Goal: Complete application form: Complete application form

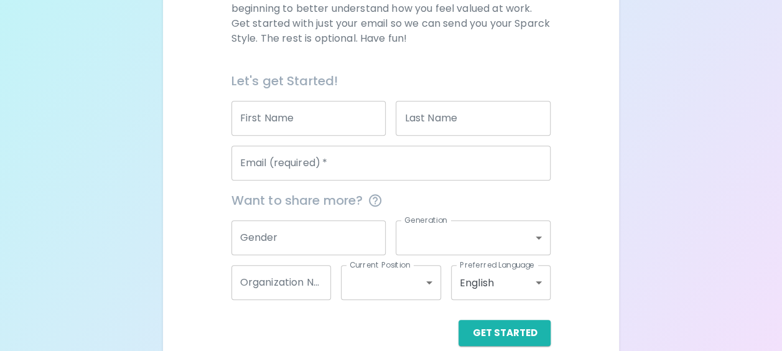
scroll to position [236, 0]
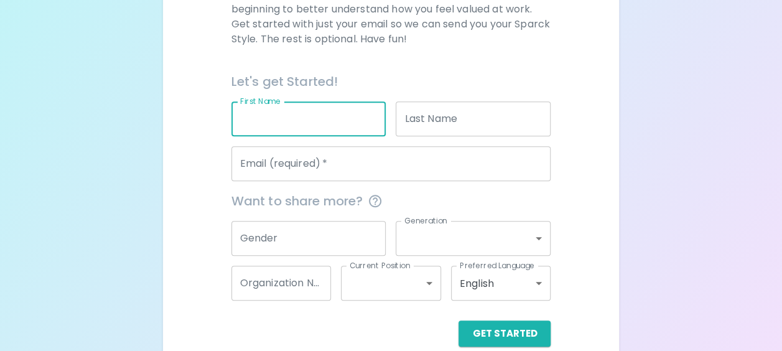
click at [267, 129] on input "First Name" at bounding box center [308, 118] width 155 height 35
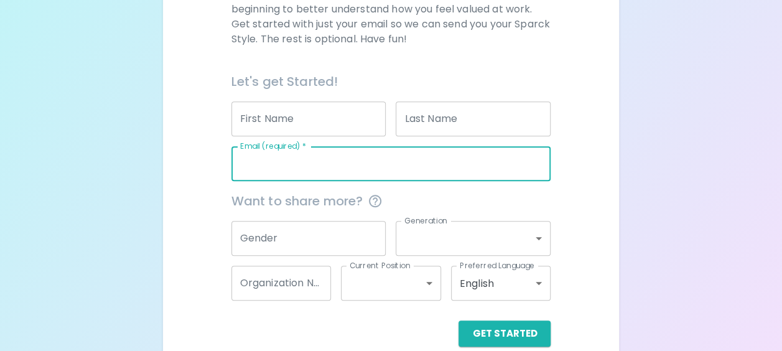
click at [239, 163] on input "Email (required)   *" at bounding box center [391, 163] width 320 height 35
type input "[PERSON_NAME][EMAIL_ADDRESS][DOMAIN_NAME]"
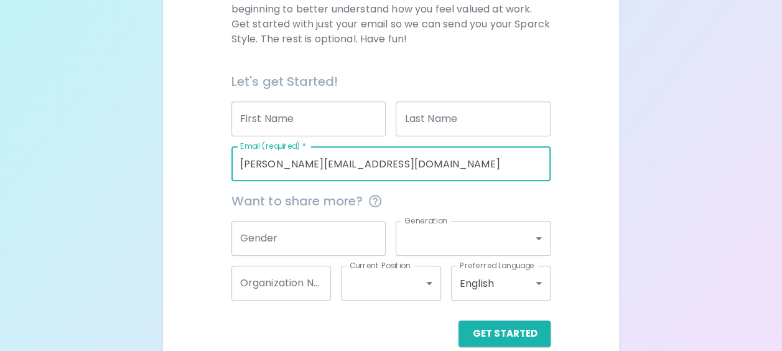
type input "[PERSON_NAME]"
type input "Golan"
type input "[GEOGRAPHIC_DATA]"
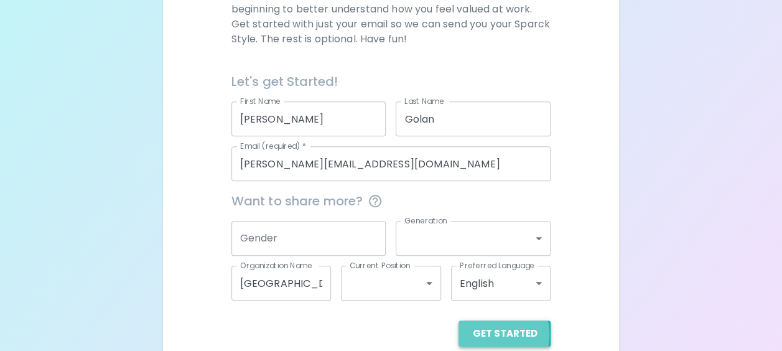
click at [489, 334] on button "Get Started" at bounding box center [504, 333] width 92 height 26
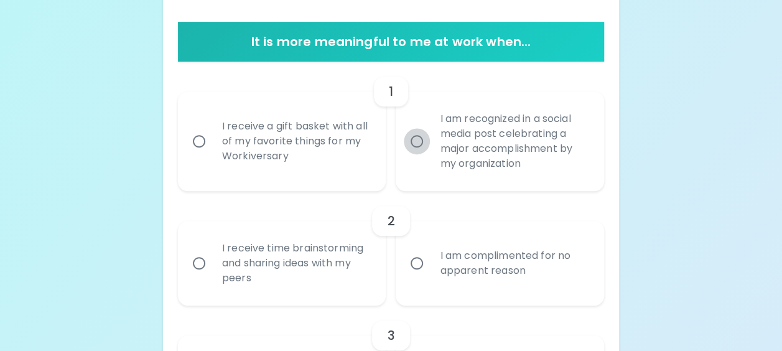
click at [417, 141] on input "I am recognized in a social media post celebrating a major accomplishment by my…" at bounding box center [417, 141] width 26 height 26
radio input "true"
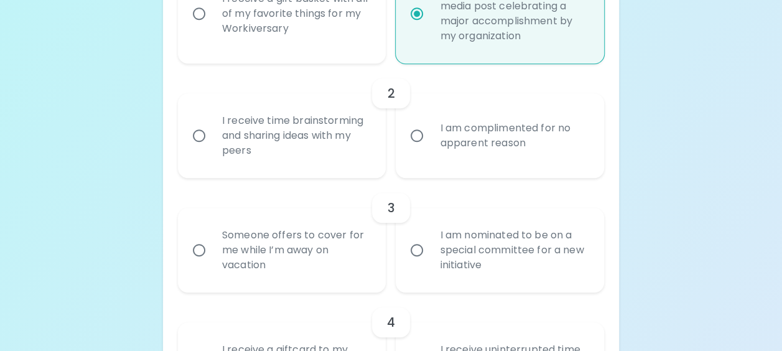
scroll to position [363, 0]
click at [200, 136] on input "I receive time brainstorming and sharing ideas with my peers" at bounding box center [199, 137] width 26 height 26
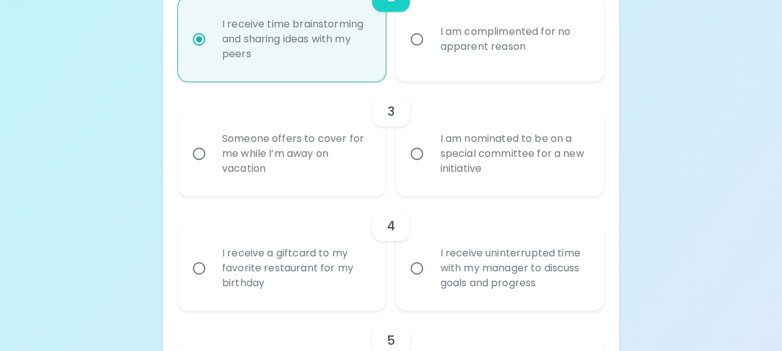
scroll to position [462, 0]
radio input "true"
click at [416, 151] on input "I am nominated to be on a special committee for a new initiative" at bounding box center [417, 152] width 26 height 26
radio input "false"
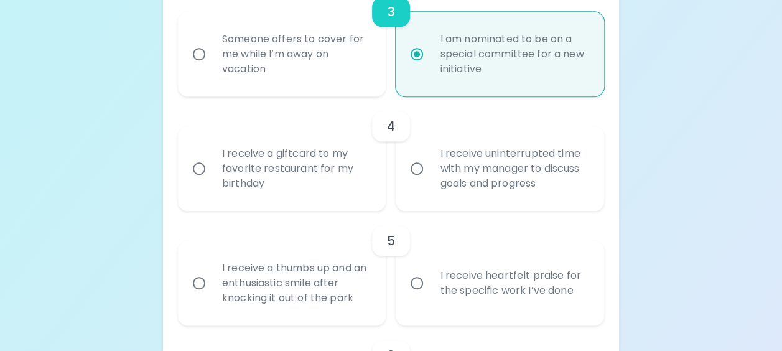
scroll to position [562, 0]
radio input "true"
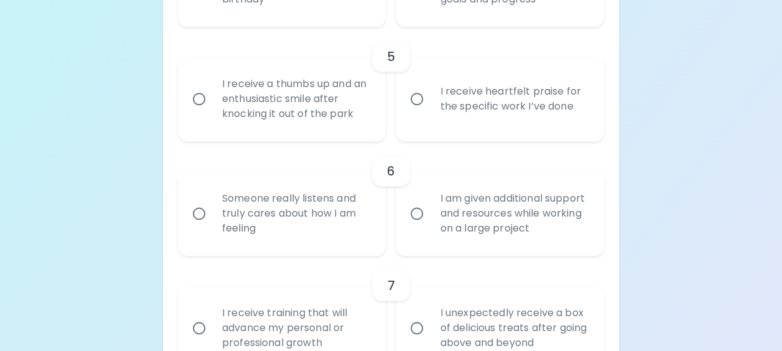
scroll to position [744, 0]
click at [416, 101] on input "I receive heartfelt praise for the specific work I’ve done" at bounding box center [417, 99] width 26 height 26
radio input "false"
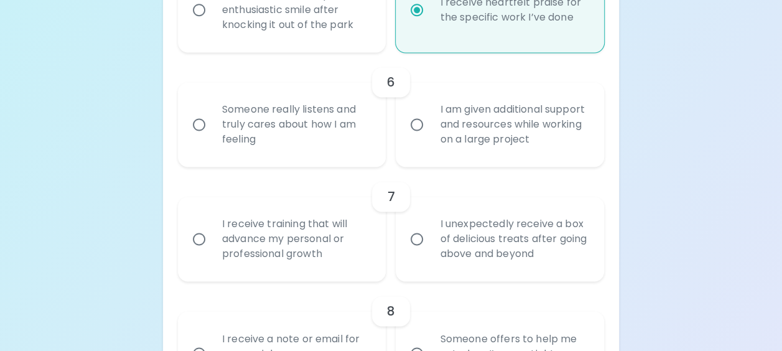
scroll to position [843, 0]
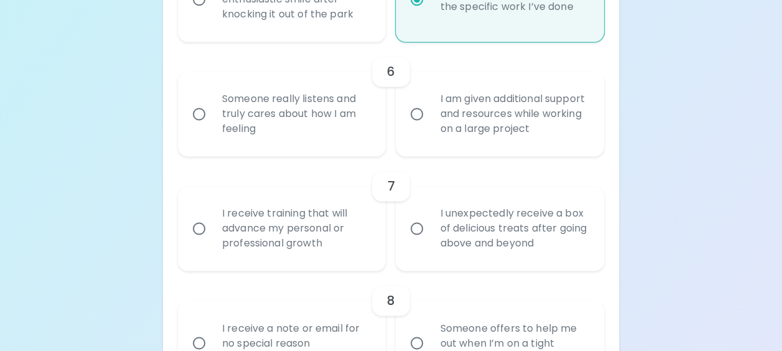
radio input "true"
click at [202, 114] on input "Someone really listens and truly cares about how I am feeling" at bounding box center [199, 114] width 26 height 26
radio input "false"
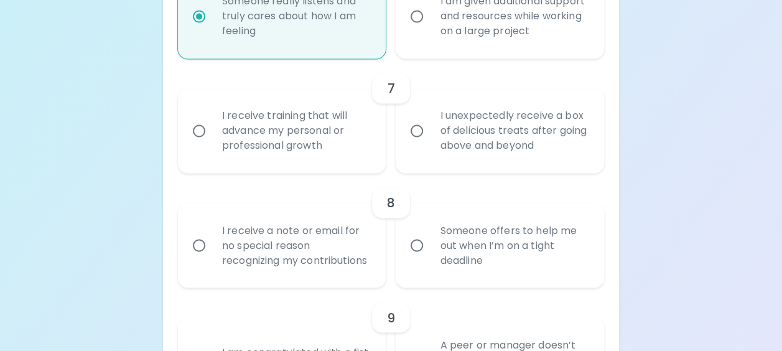
scroll to position [943, 0]
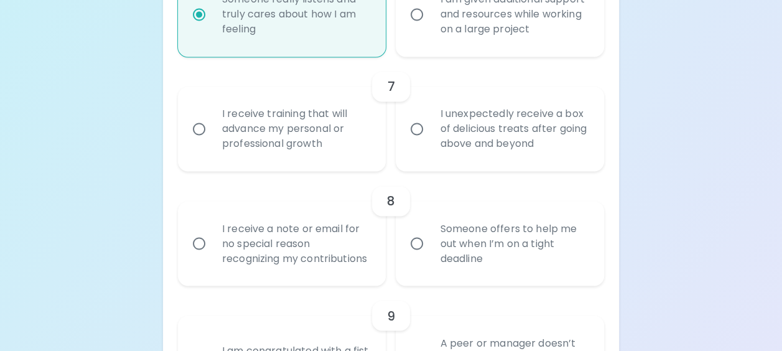
radio input "true"
click at [415, 129] on input "I unexpectedly receive a box of delicious treats after going above and beyond" at bounding box center [417, 129] width 26 height 26
radio input "false"
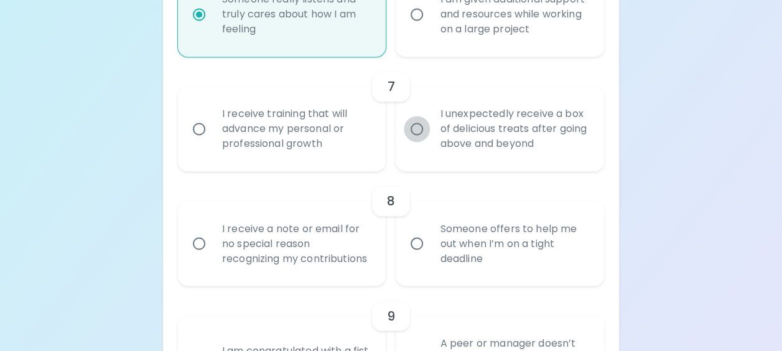
radio input "false"
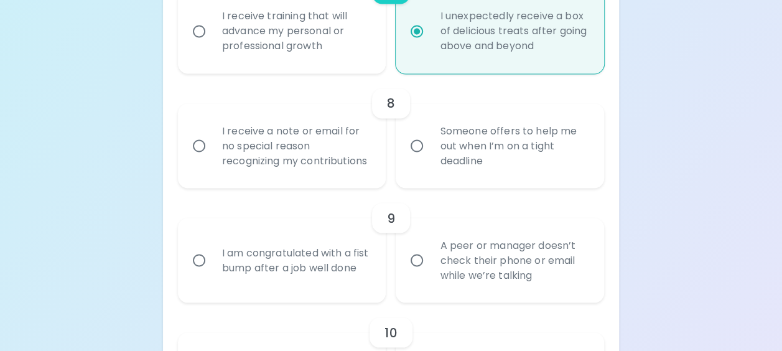
scroll to position [1042, 0]
radio input "true"
click at [202, 150] on input "I receive a note or email for no special reason recognizing my contributions" at bounding box center [199, 144] width 26 height 26
radio input "false"
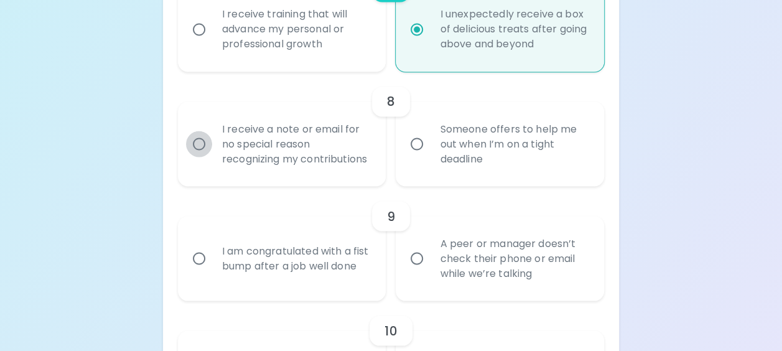
radio input "false"
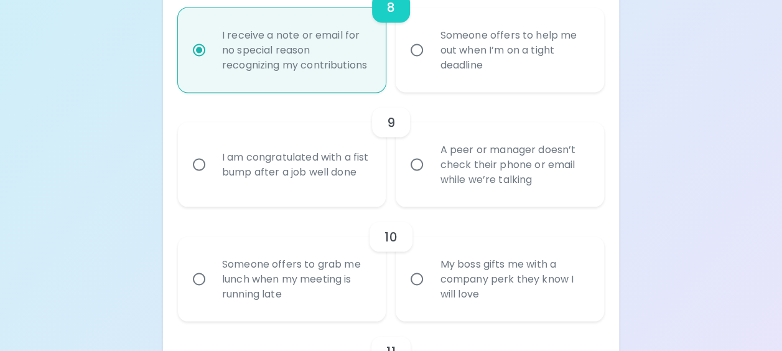
scroll to position [1142, 0]
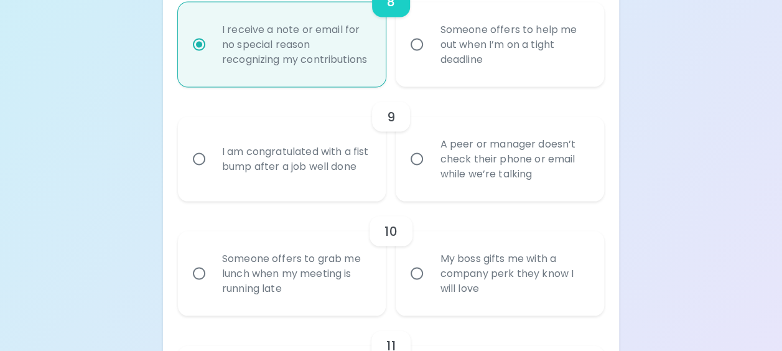
radio input "true"
click at [412, 172] on input "A peer or manager doesn’t check their phone or email while we’re talking" at bounding box center [417, 159] width 26 height 26
radio input "false"
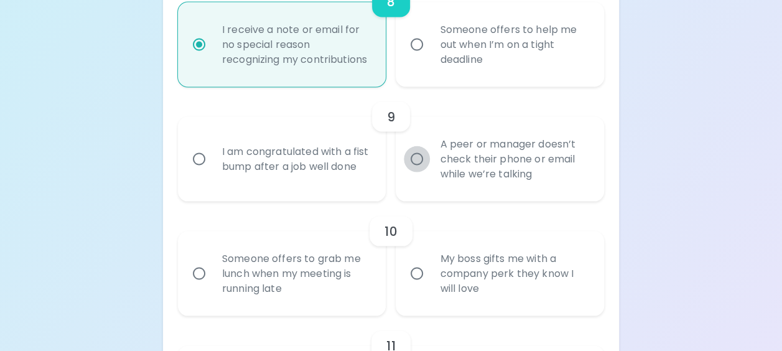
radio input "false"
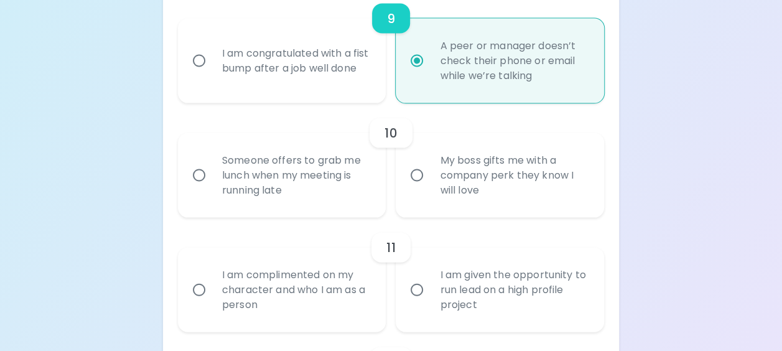
scroll to position [1241, 0]
radio input "true"
click at [418, 187] on input "My boss gifts me with a company perk they know I will love" at bounding box center [417, 173] width 26 height 26
radio input "false"
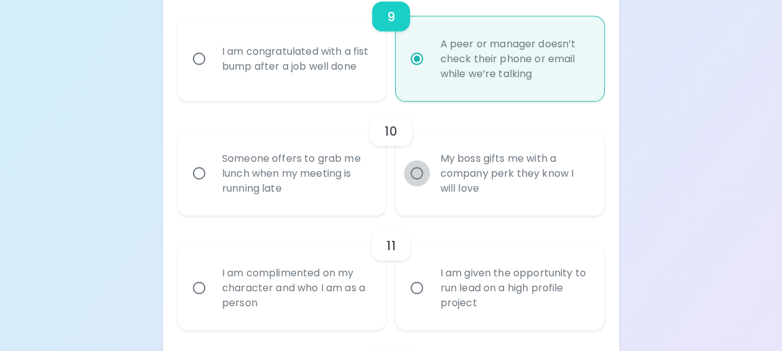
radio input "false"
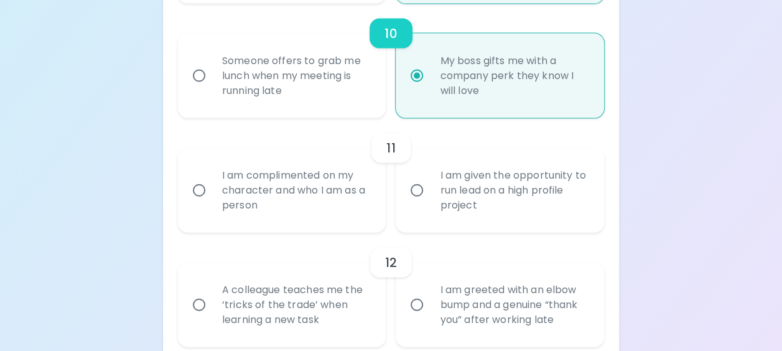
scroll to position [1341, 0]
radio input "true"
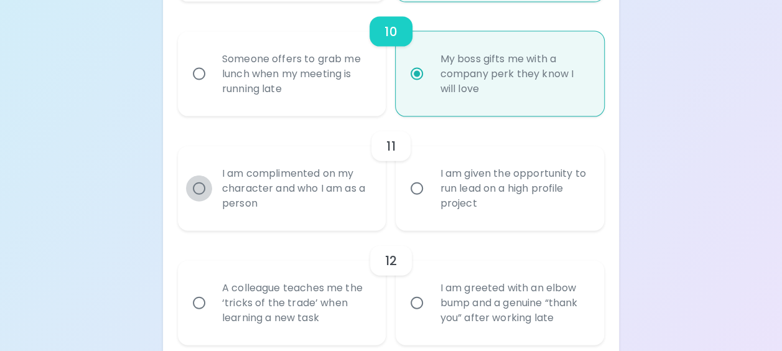
click at [200, 202] on input "I am complimented on my character and who I am as a person" at bounding box center [199, 188] width 26 height 26
radio input "false"
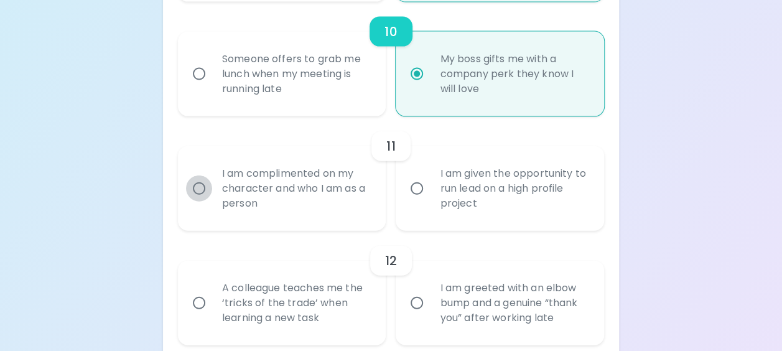
radio input "false"
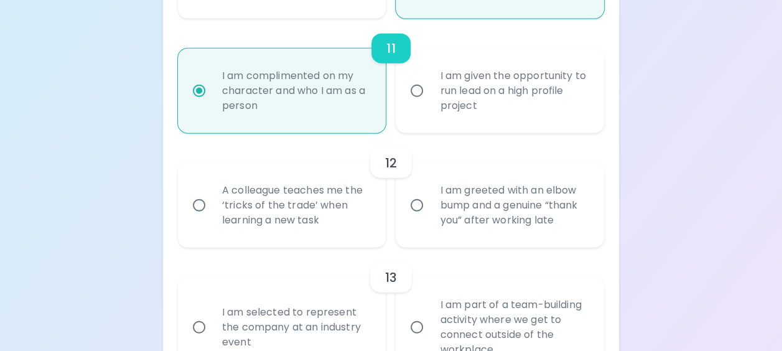
scroll to position [1440, 0]
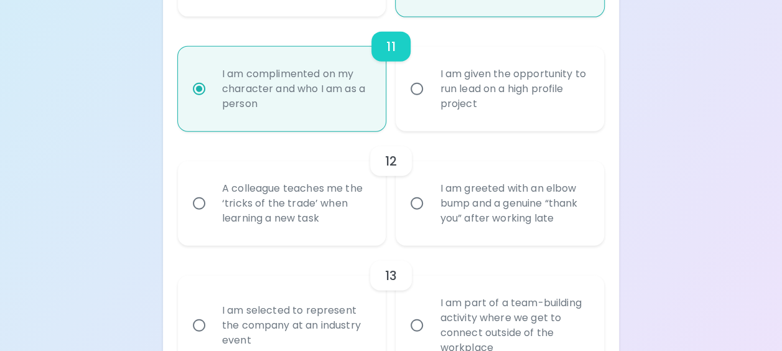
radio input "true"
click at [417, 216] on input "I am greeted with an elbow bump and a genuine “thank you” after working late" at bounding box center [417, 203] width 26 height 26
radio input "false"
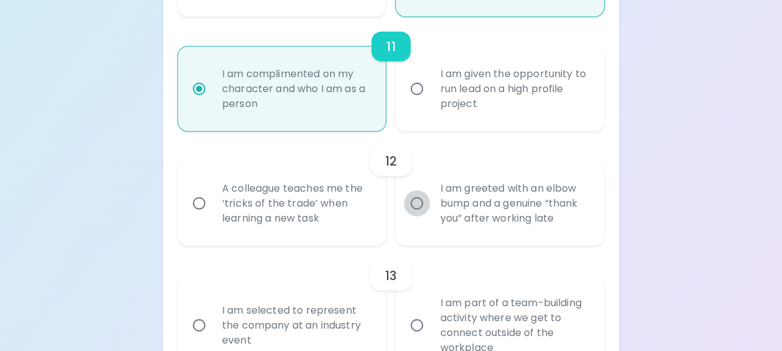
radio input "false"
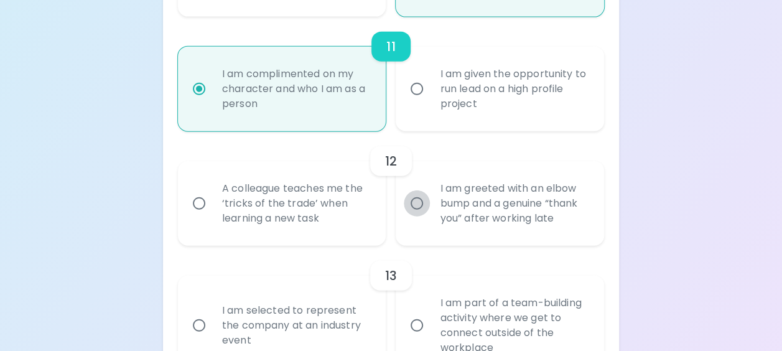
radio input "false"
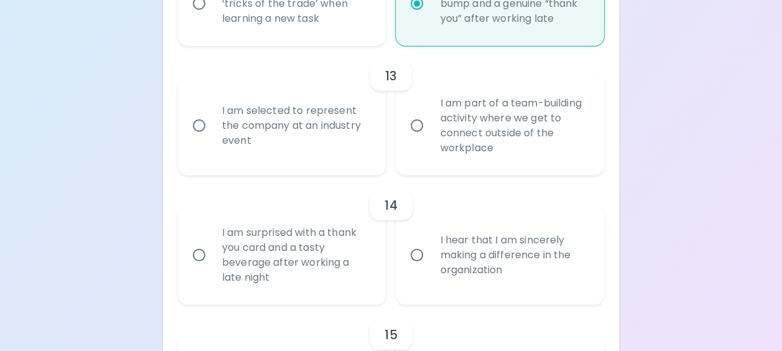
scroll to position [1639, 0]
radio input "true"
click at [200, 139] on input "I am selected to represent the company at an industry event" at bounding box center [199, 126] width 26 height 26
radio input "false"
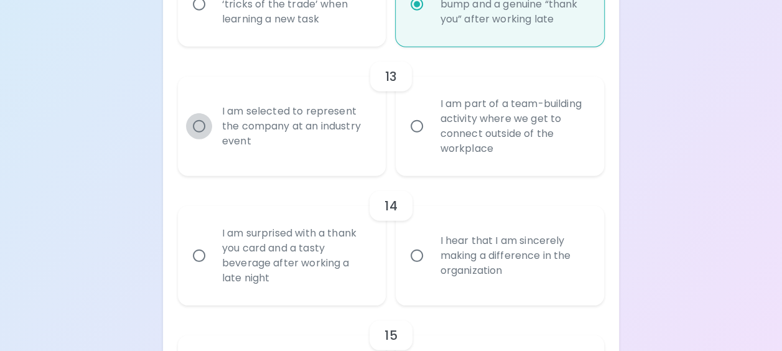
radio input "false"
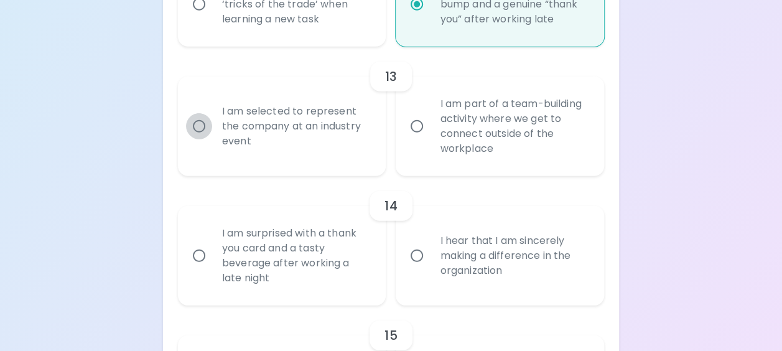
radio input "false"
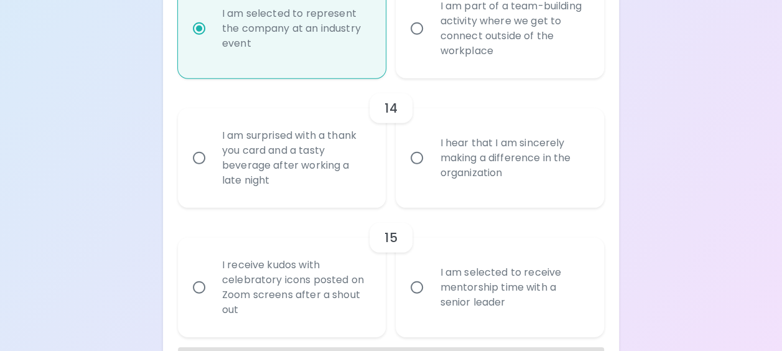
scroll to position [1739, 0]
radio input "true"
click at [417, 169] on input "I hear that I am sincerely making a difference in the organization" at bounding box center [417, 156] width 26 height 26
radio input "false"
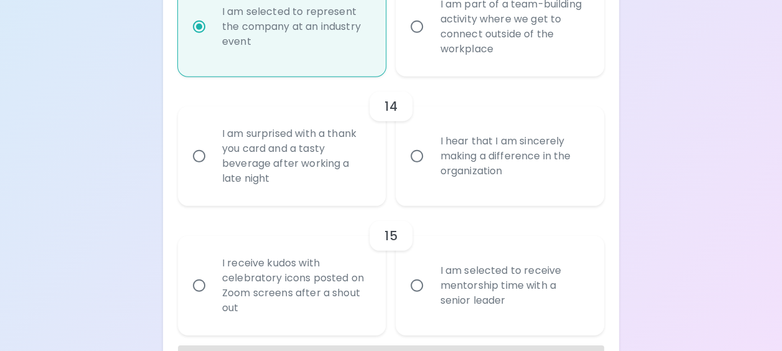
radio input "false"
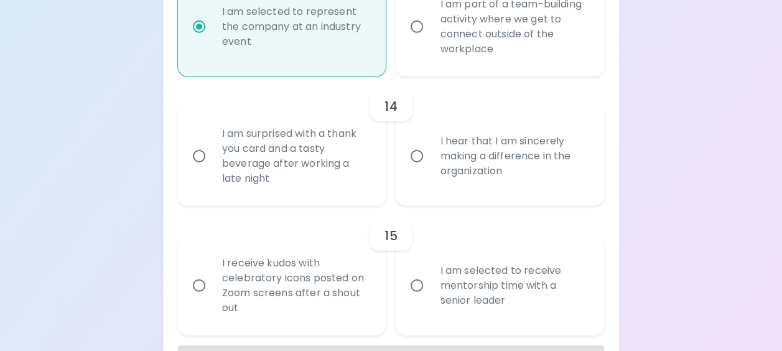
radio input "false"
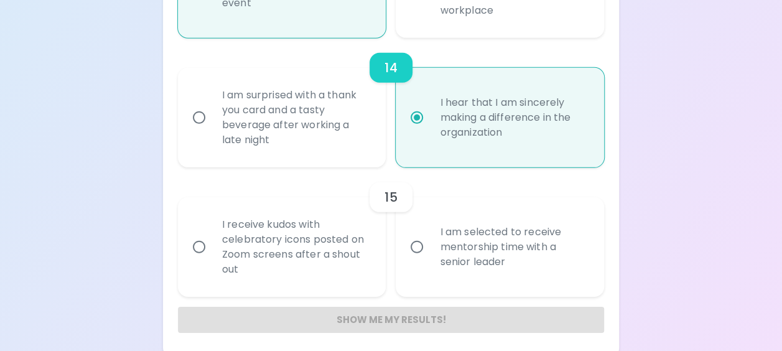
scroll to position [1799, 0]
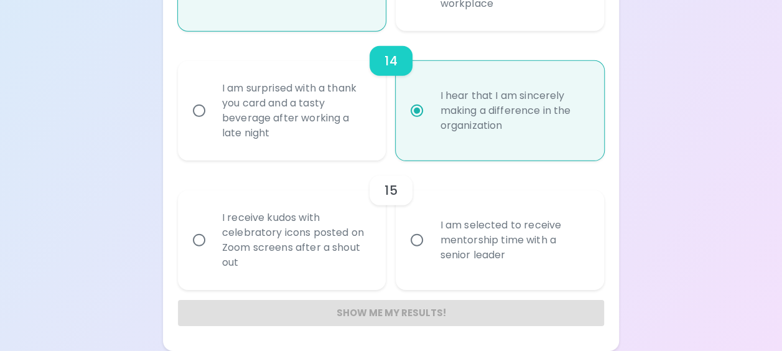
radio input "true"
click at [418, 238] on input "I am selected to receive mentorship time with a senior leader" at bounding box center [417, 240] width 26 height 26
radio input "false"
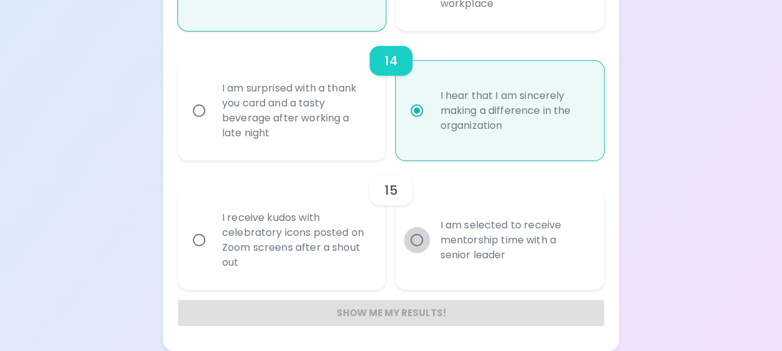
radio input "false"
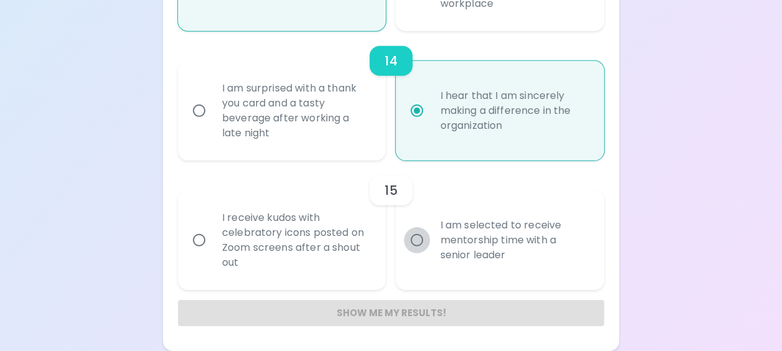
radio input "false"
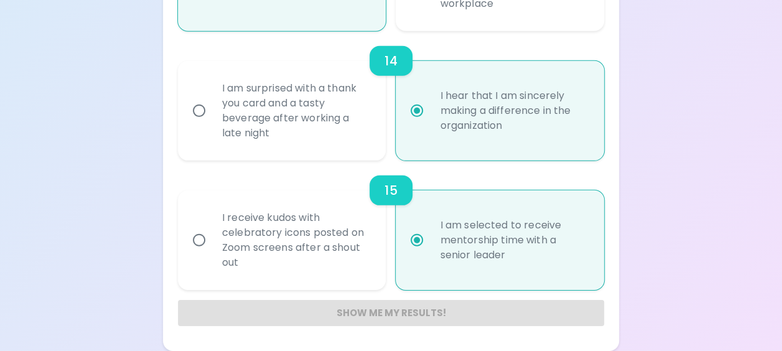
radio input "true"
click at [394, 311] on div "Show me my results!" at bounding box center [391, 313] width 426 height 26
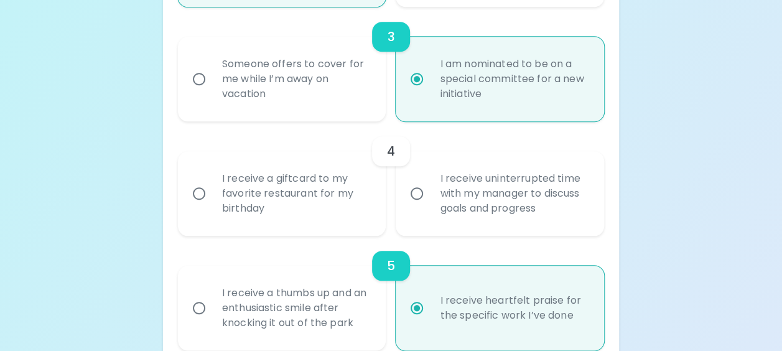
scroll to position [535, 0]
click at [200, 193] on input "I receive a giftcard to my favorite restaurant for my birthday" at bounding box center [199, 193] width 26 height 26
radio input "false"
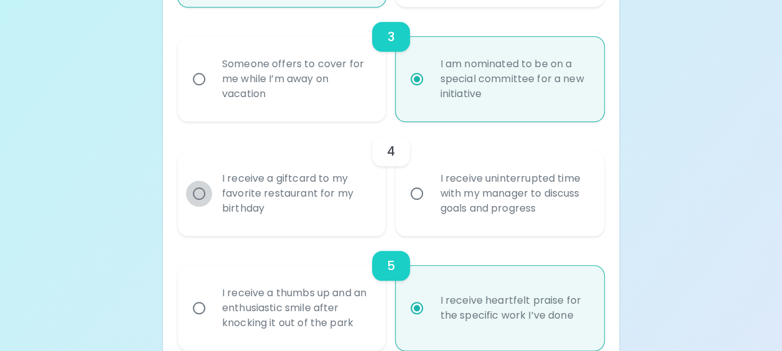
radio input "false"
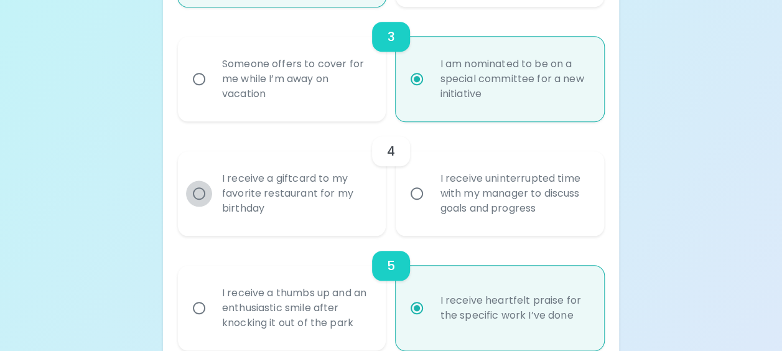
radio input "false"
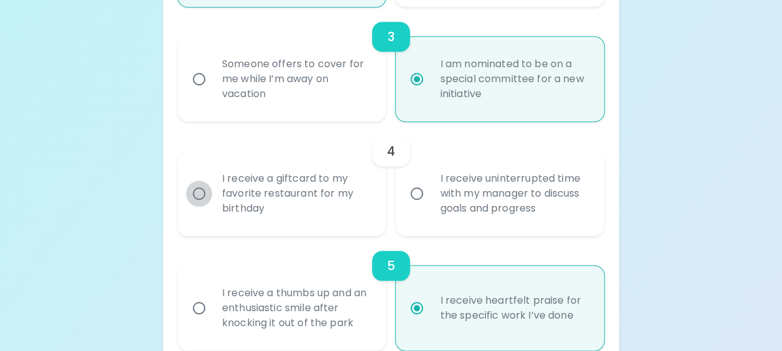
radio input "false"
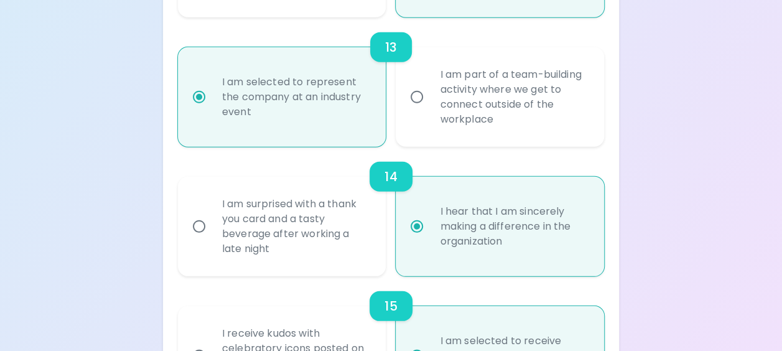
scroll to position [1799, 0]
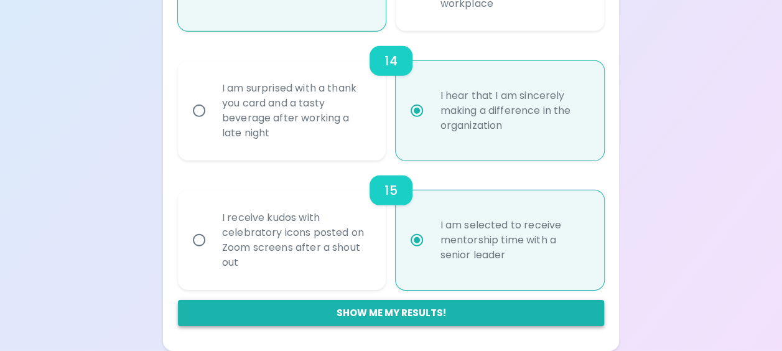
radio input "true"
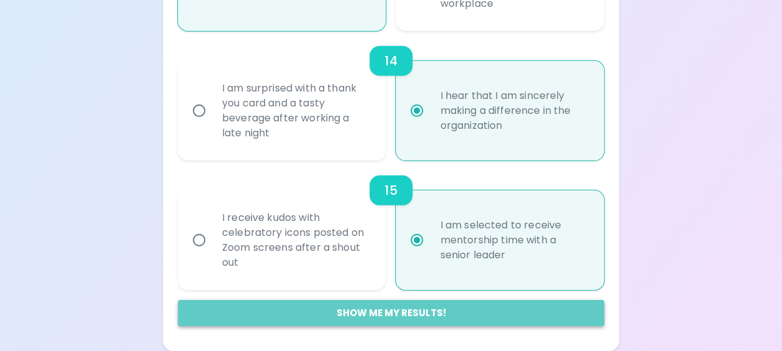
click at [353, 312] on button "Show me my results!" at bounding box center [391, 313] width 426 height 26
radio input "false"
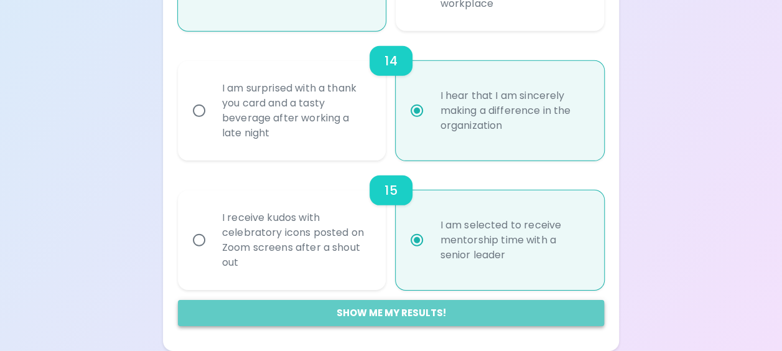
radio input "false"
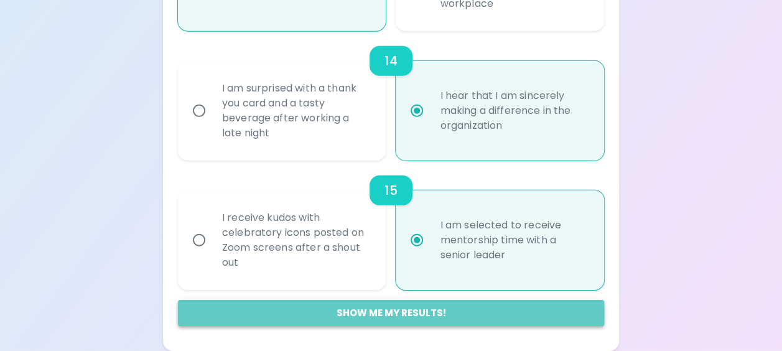
radio input "false"
radio input "true"
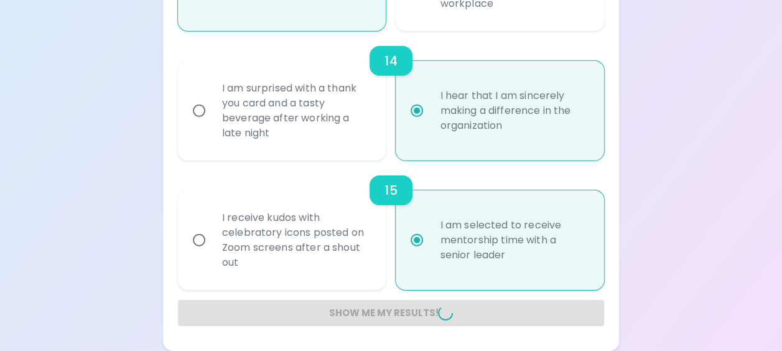
radio input "false"
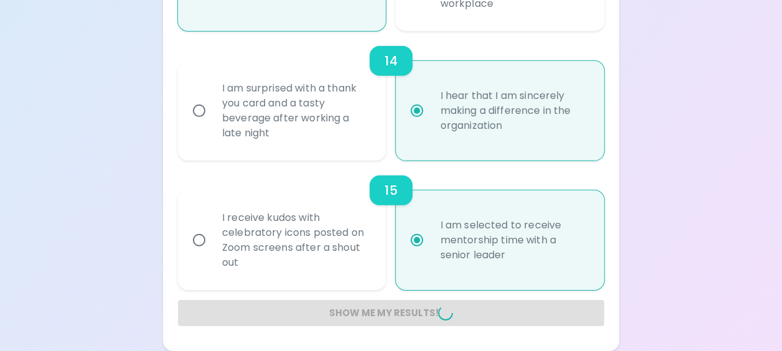
radio input "false"
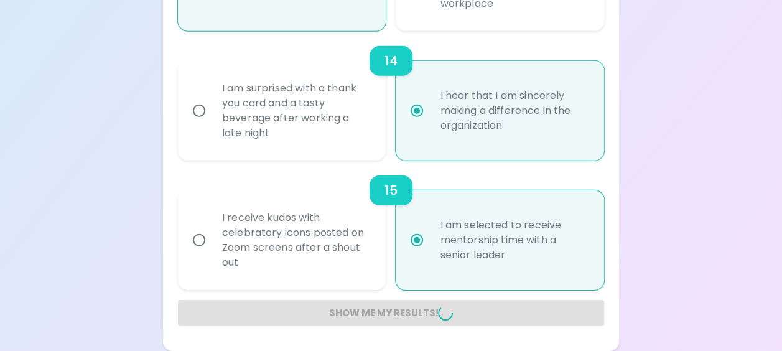
radio input "false"
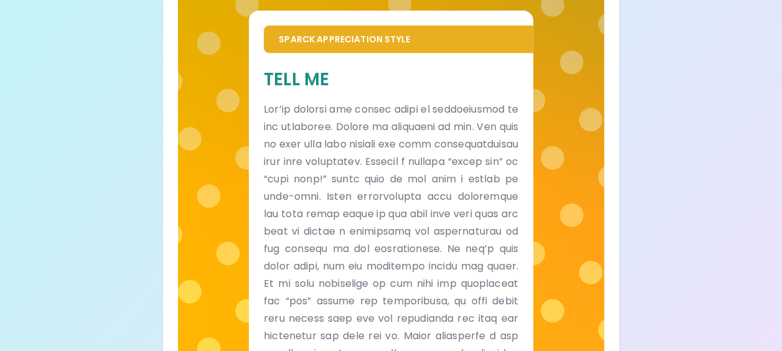
scroll to position [262, 0]
